Goal: Task Accomplishment & Management: Use online tool/utility

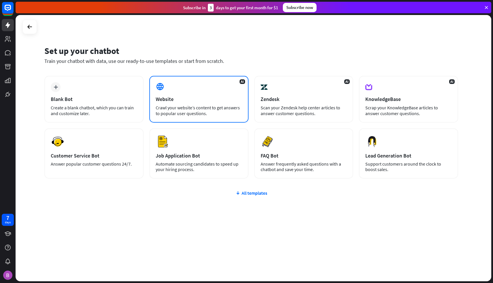
click at [169, 105] on div "Crawl your website’s content to get answers to popular user questions." at bounding box center [199, 111] width 87 height 12
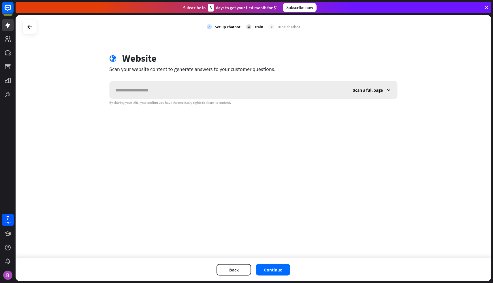
click at [177, 94] on input "text" at bounding box center [228, 89] width 237 height 17
type input "**********"
click at [279, 271] on button "Continue" at bounding box center [273, 270] width 35 height 12
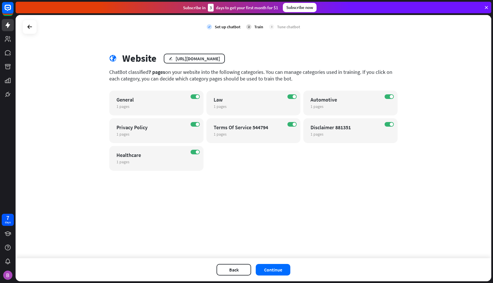
click at [129, 73] on div "ChatBot classified 7 pages on your website into the following categories. You c…" at bounding box center [253, 75] width 289 height 13
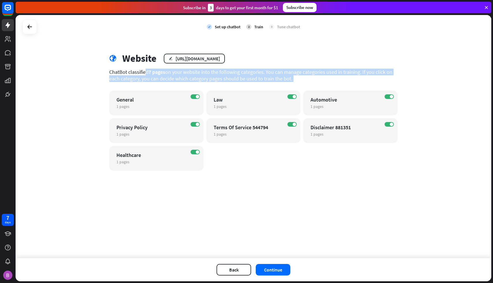
click at [129, 73] on div "ChatBot classified 7 pages on your website into the following categories. You c…" at bounding box center [253, 75] width 289 height 13
click at [148, 76] on div "ChatBot classified 7 pages on your website into the following categories. You c…" at bounding box center [253, 75] width 289 height 13
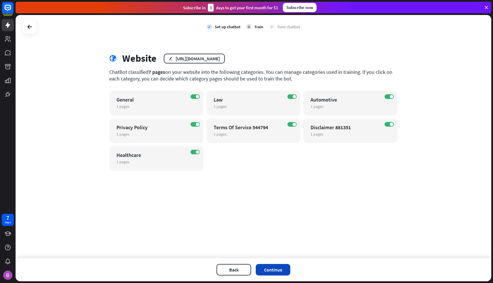
click at [275, 271] on button "Continue" at bounding box center [273, 270] width 35 height 12
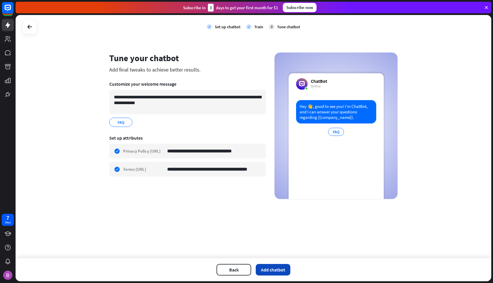
click at [274, 272] on button "Add chatbot" at bounding box center [273, 270] width 35 height 12
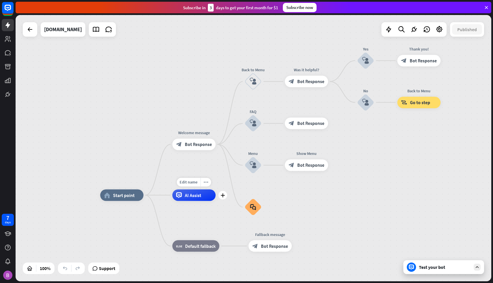
click at [186, 201] on div "Edit name more_horiz plus AI Assist" at bounding box center [194, 196] width 43 height 12
click at [125, 192] on span "Start point" at bounding box center [124, 195] width 22 height 6
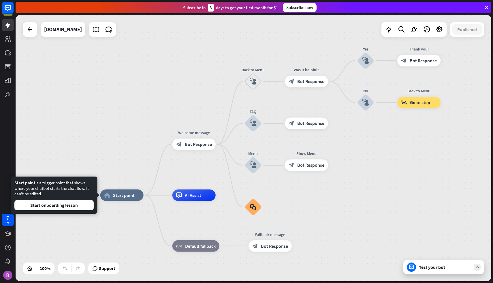
click at [431, 266] on div "Test your bot" at bounding box center [445, 267] width 52 height 6
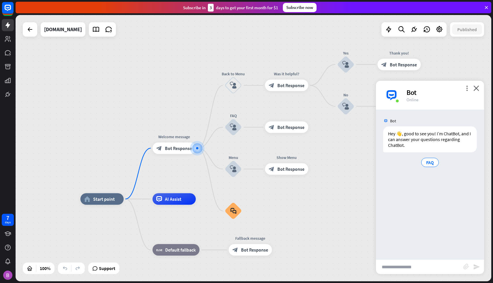
click at [416, 268] on input "text" at bounding box center [419, 267] width 87 height 14
type input "**********"
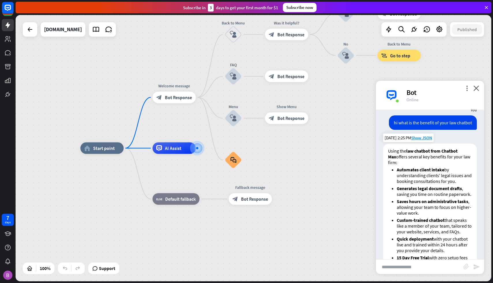
scroll to position [50, 0]
click at [477, 90] on icon "close" at bounding box center [477, 87] width 6 height 5
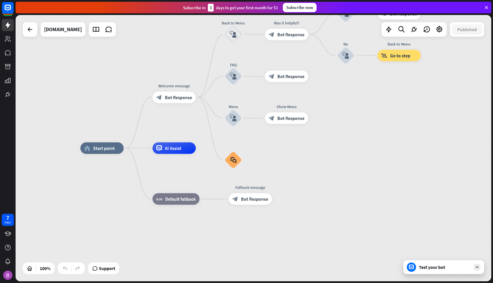
click at [487, 7] on icon at bounding box center [486, 7] width 5 height 5
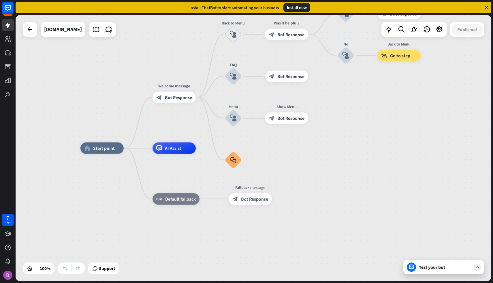
click at [296, 6] on div "Install now" at bounding box center [297, 7] width 27 height 9
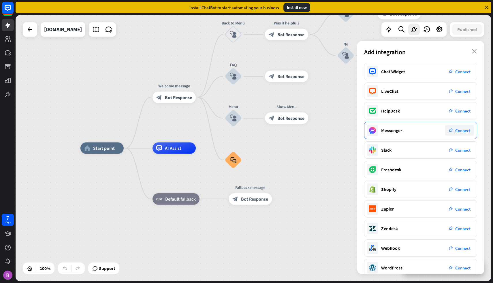
scroll to position [9, 0]
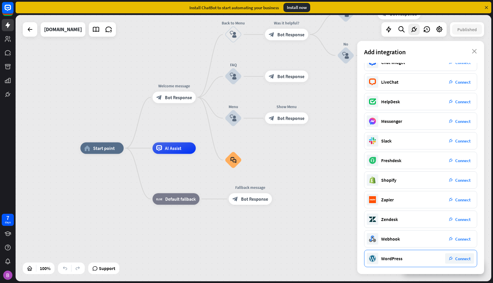
click at [462, 259] on span "Connect" at bounding box center [463, 258] width 15 height 5
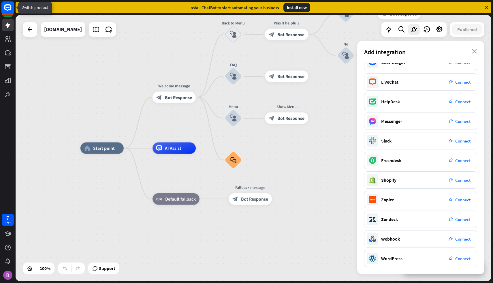
click at [9, 14] on icon at bounding box center [7, 7] width 13 height 13
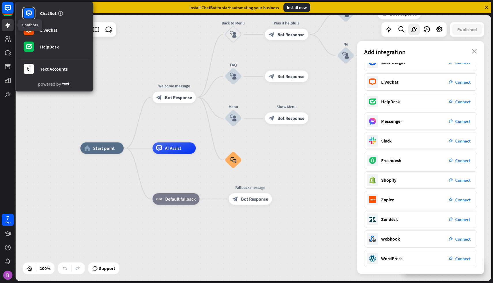
click at [7, 26] on icon at bounding box center [7, 25] width 7 height 7
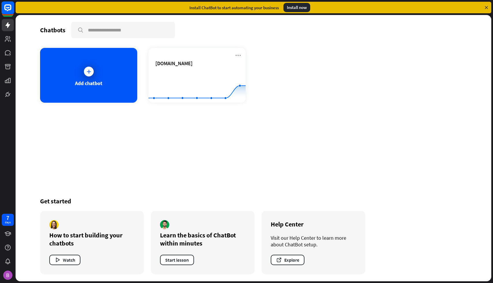
click at [10, 10] on icon at bounding box center [7, 7] width 7 height 7
